Goal: Information Seeking & Learning: Learn about a topic

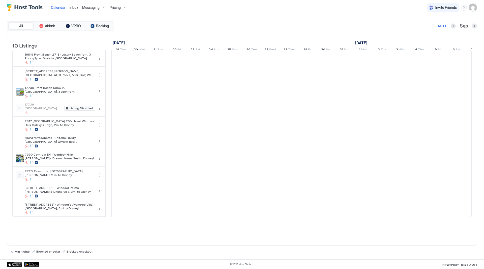
scroll to position [0, 280]
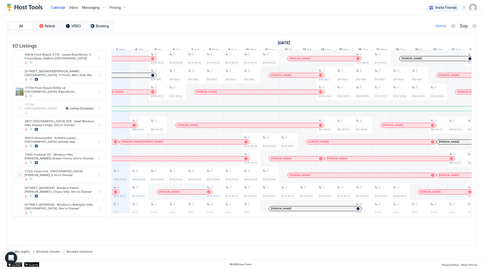
click at [114, 7] on span "Pricing" at bounding box center [115, 7] width 11 height 5
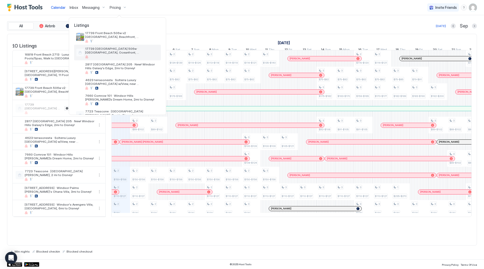
scroll to position [50, 0]
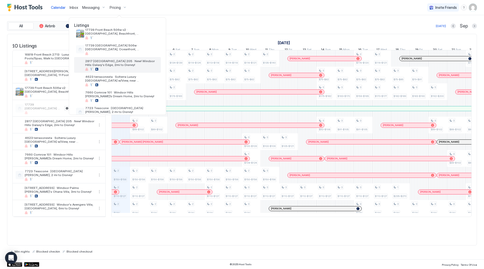
click at [121, 64] on span "2817 [GEOGRAPHIC_DATA] 205 · New! Windsor Hills Galaxy's Edge, 2mi to Disney!" at bounding box center [122, 63] width 74 height 8
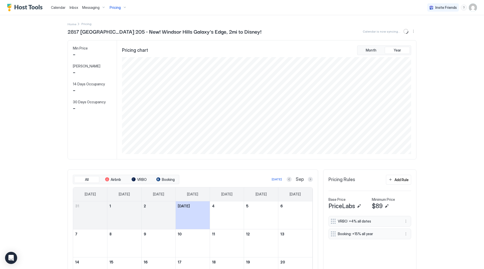
scroll to position [97, 290]
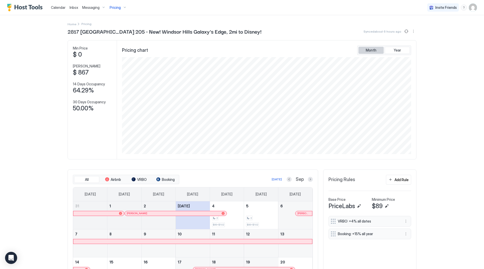
click at [363, 51] on button "Month" at bounding box center [371, 50] width 25 height 7
click at [394, 48] on span "Year" at bounding box center [397, 50] width 7 height 5
click at [287, 181] on div at bounding box center [289, 179] width 5 height 5
click at [288, 180] on button "Previous month" at bounding box center [289, 179] width 5 height 5
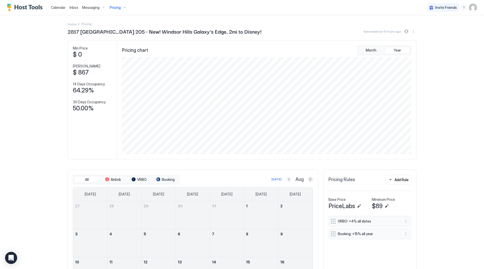
click at [288, 180] on button "Previous month" at bounding box center [289, 179] width 5 height 5
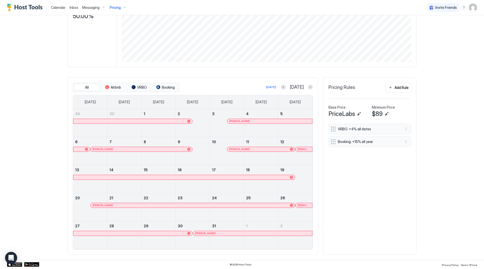
scroll to position [0, 0]
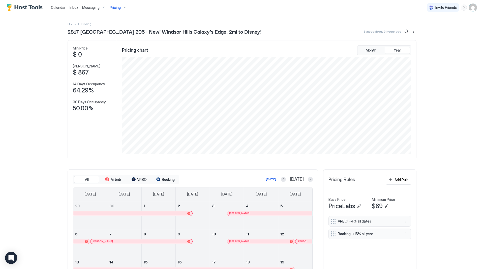
click at [119, 7] on span "Pricing" at bounding box center [115, 7] width 11 height 5
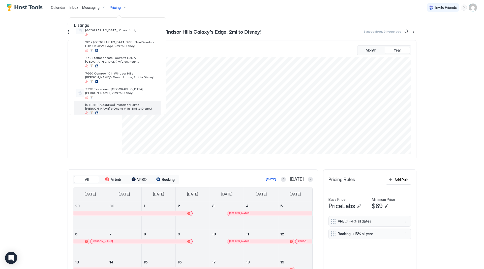
scroll to position [92, 0]
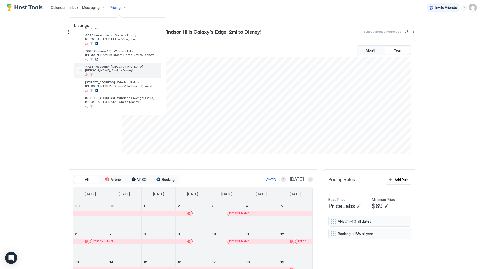
click at [124, 68] on span "7723 Teascone · [GEOGRAPHIC_DATA][PERSON_NAME], 2 mi to Disney!" at bounding box center [122, 69] width 74 height 8
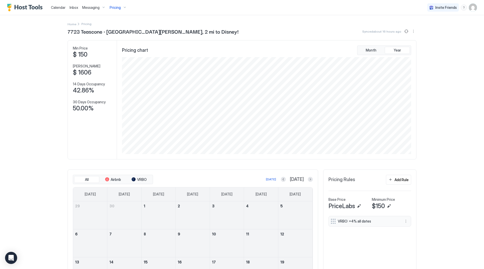
scroll to position [92, 0]
